Goal: Information Seeking & Learning: Learn about a topic

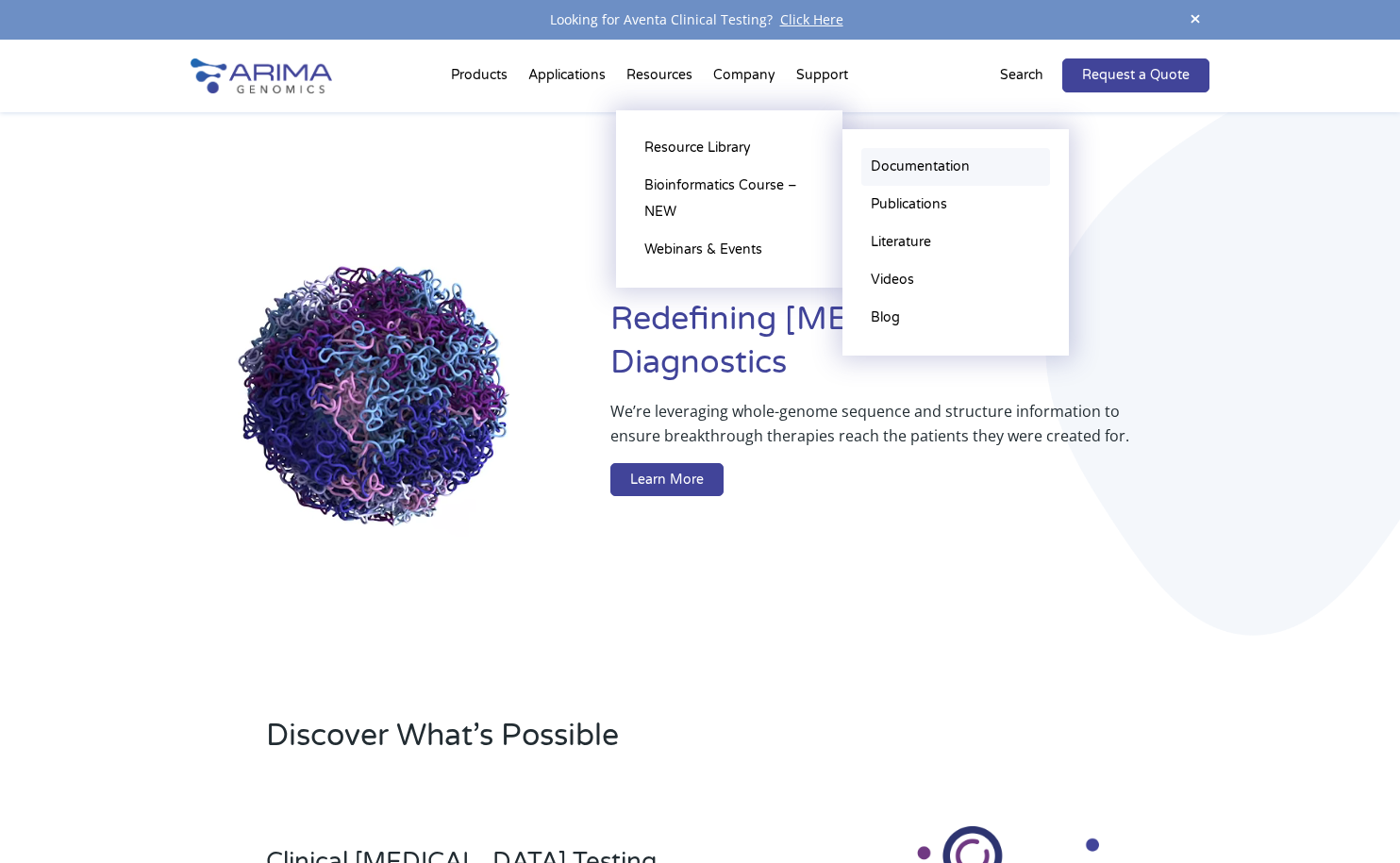
click at [932, 167] on link "Documentation" at bounding box center [956, 167] width 189 height 38
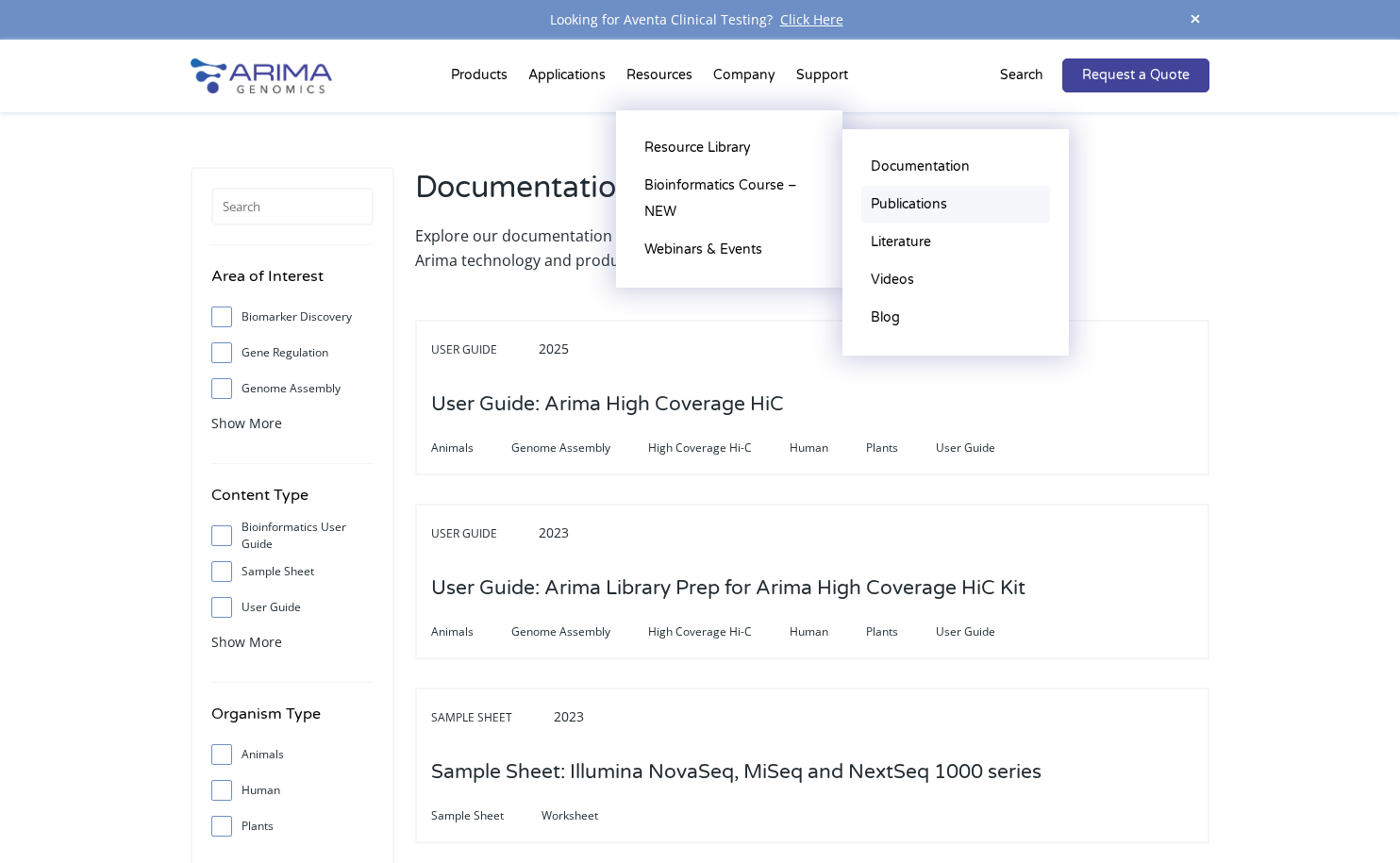
click at [915, 200] on link "Publications" at bounding box center [956, 205] width 189 height 38
click at [917, 201] on link "Publications" at bounding box center [956, 205] width 189 height 38
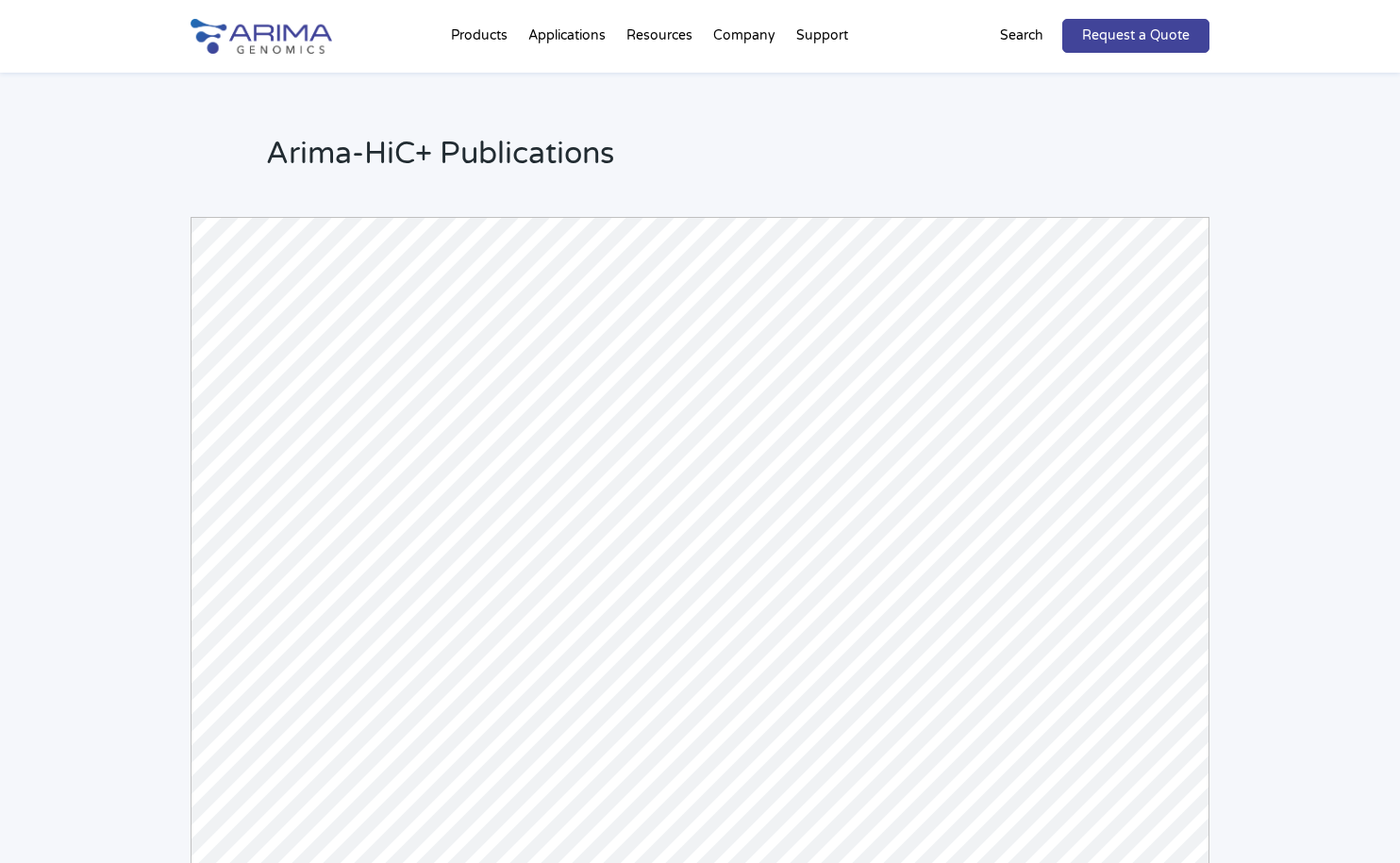
scroll to position [65, 0]
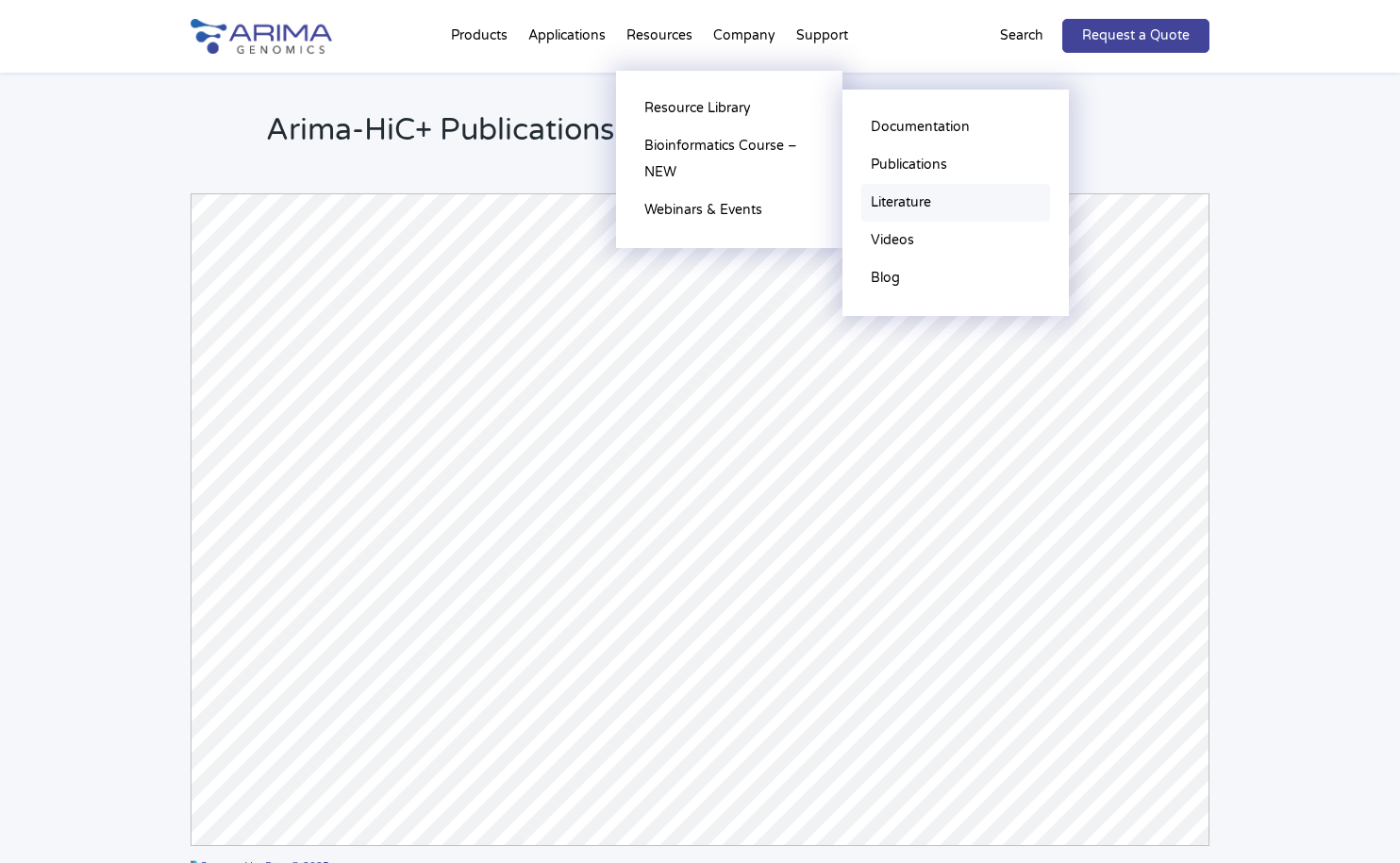
click at [933, 202] on link "Literature" at bounding box center [956, 203] width 189 height 38
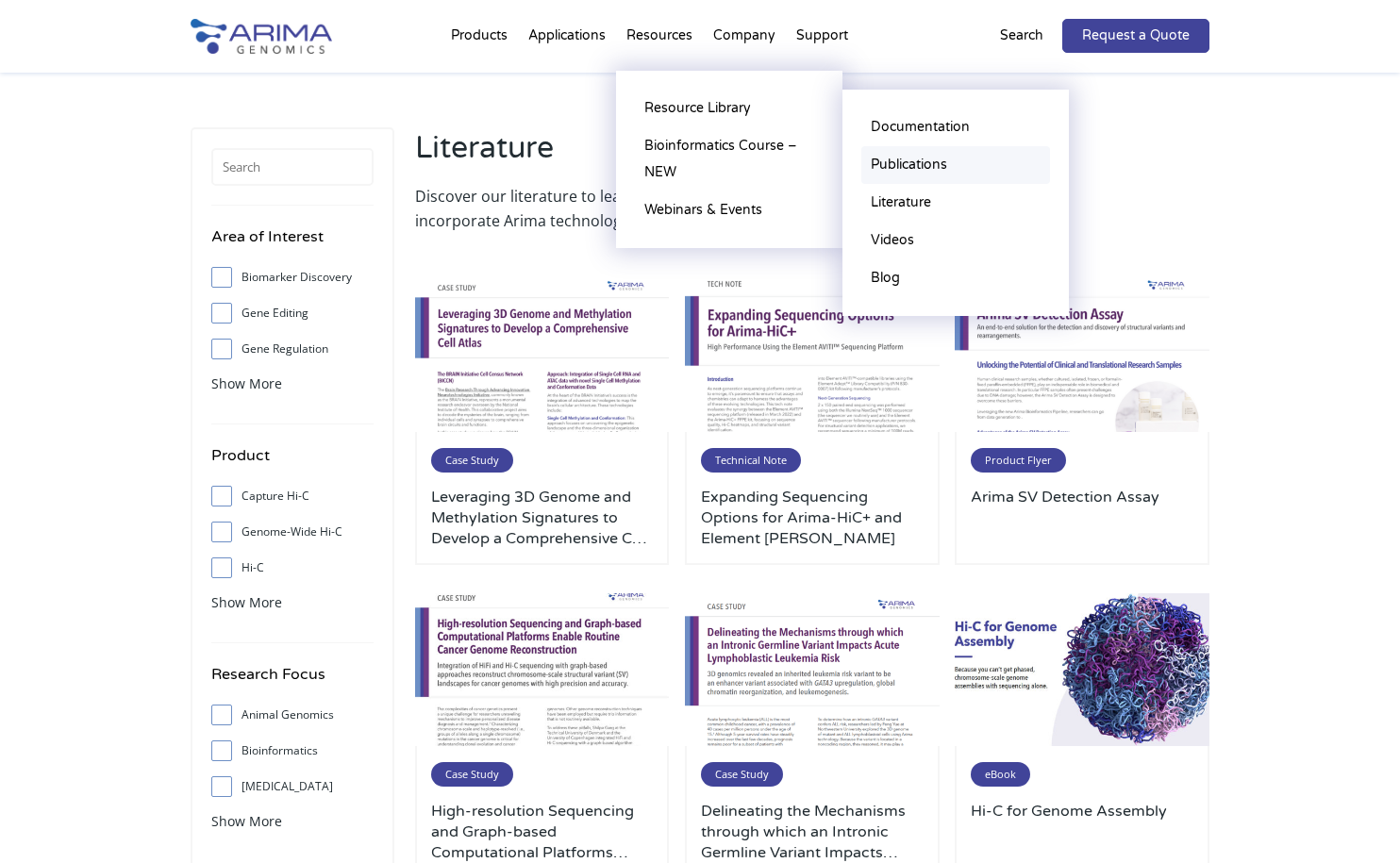
click at [902, 159] on link "Publications" at bounding box center [956, 165] width 189 height 38
